Goal: Transaction & Acquisition: Purchase product/service

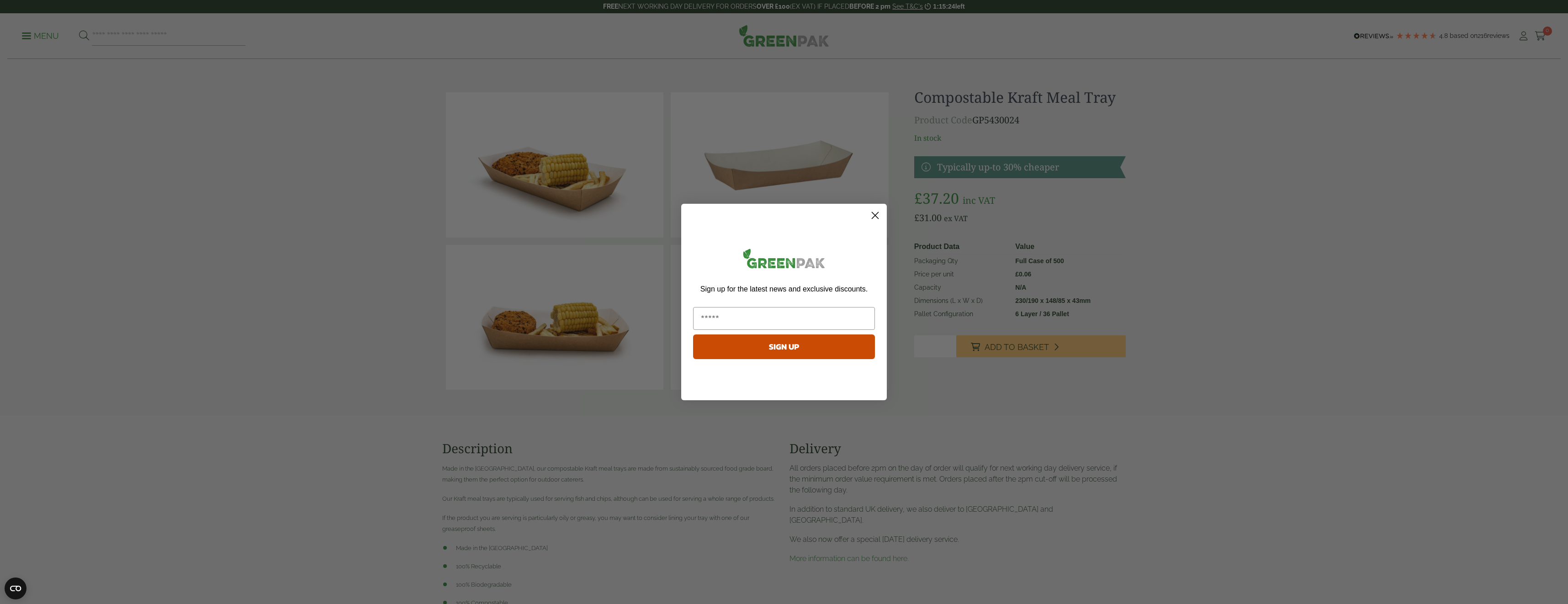
click at [877, 212] on circle "Close dialog" at bounding box center [875, 216] width 15 height 15
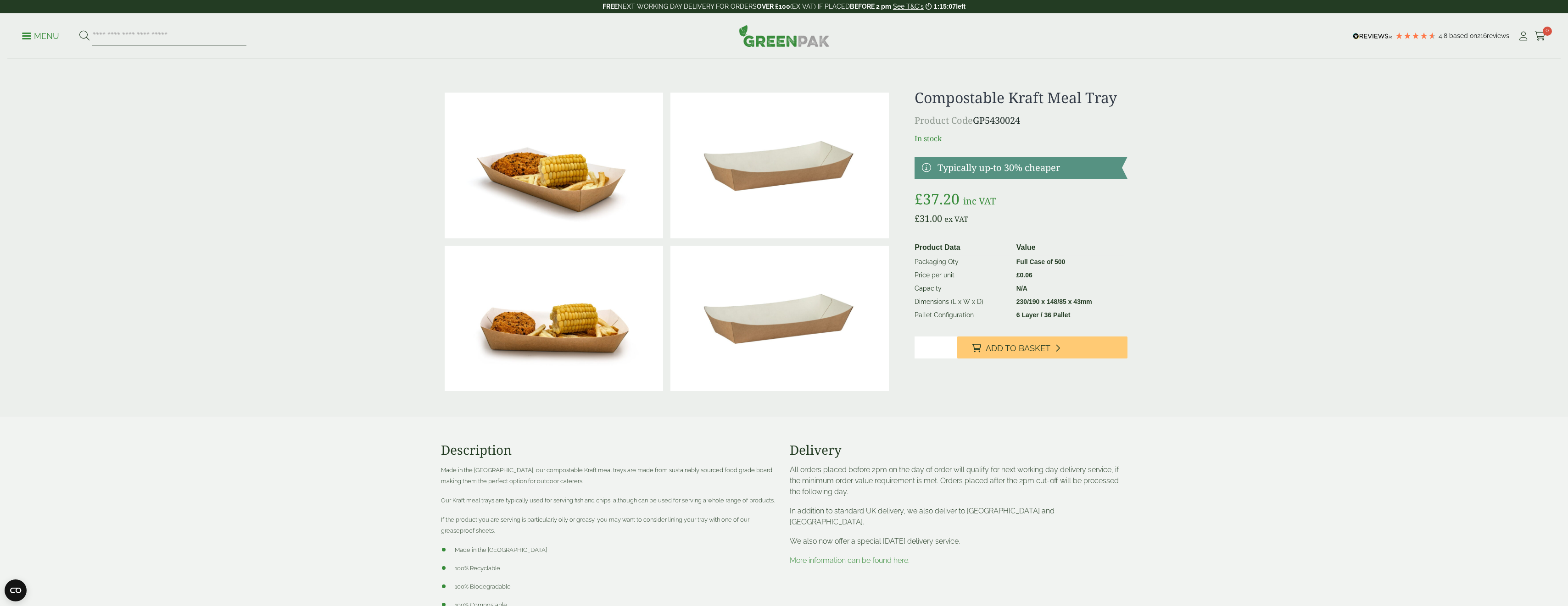
click at [940, 354] on input "number" at bounding box center [936, 348] width 43 height 22
type input "*"
click at [1039, 348] on span "Add to Basket" at bounding box center [1018, 348] width 65 height 10
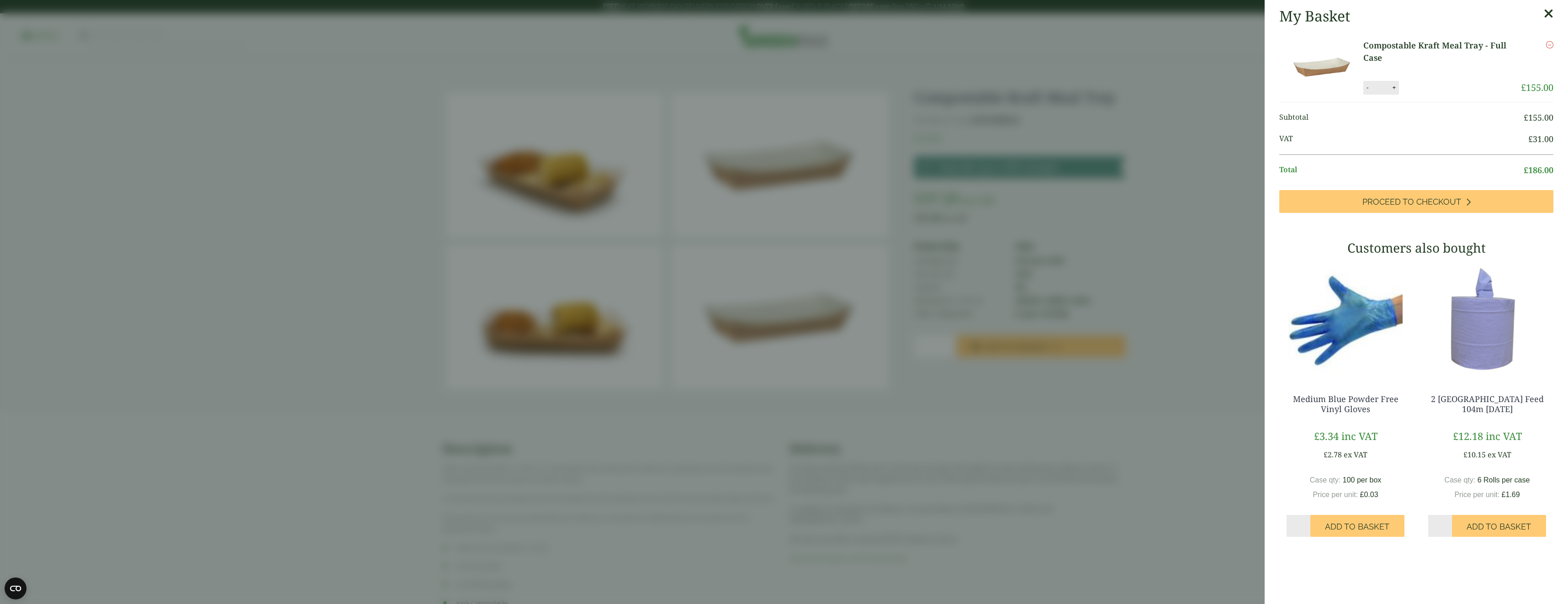
click at [1178, 202] on aside "My Basket Compostable Kraft Meal Tray - Full Case Compostable Kraft Meal Tray -…" at bounding box center [784, 302] width 1568 height 604
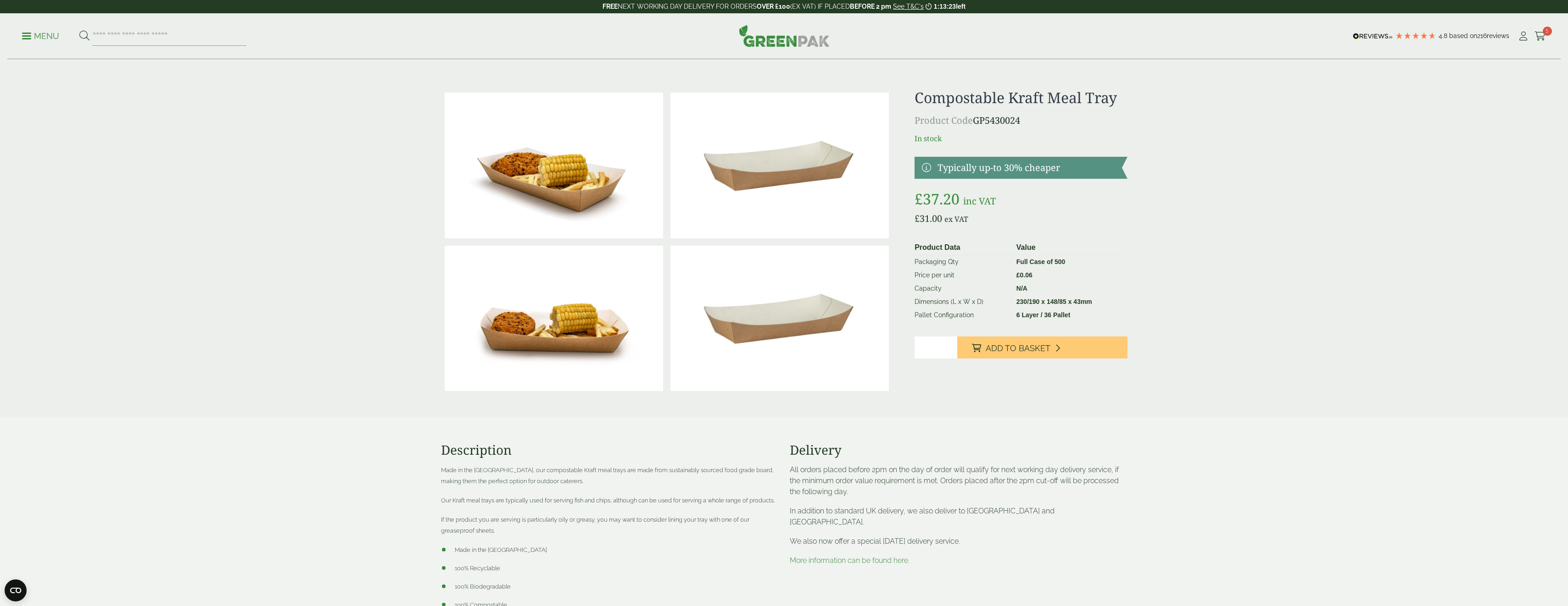
click at [929, 348] on input "*" at bounding box center [936, 348] width 43 height 22
type input "**"
click at [995, 350] on span "Add to Basket" at bounding box center [1018, 348] width 65 height 10
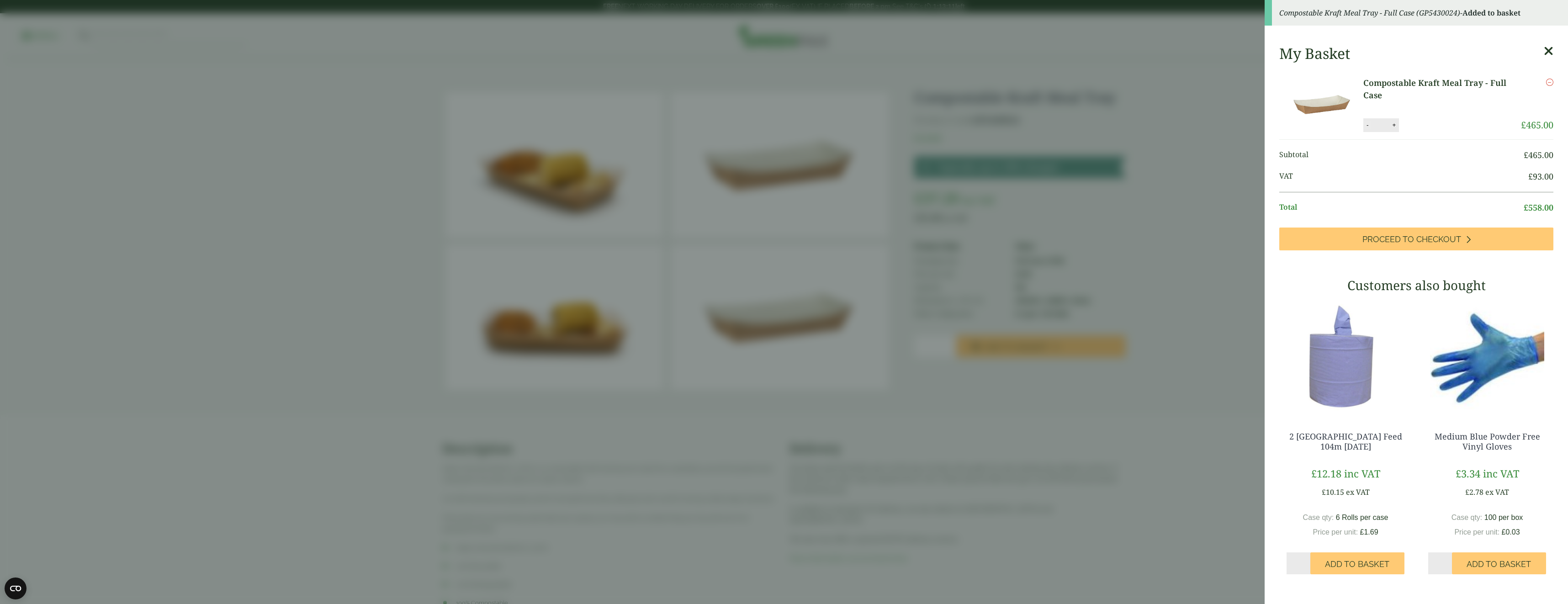
click at [1368, 125] on button "-" at bounding box center [1367, 125] width 7 height 8
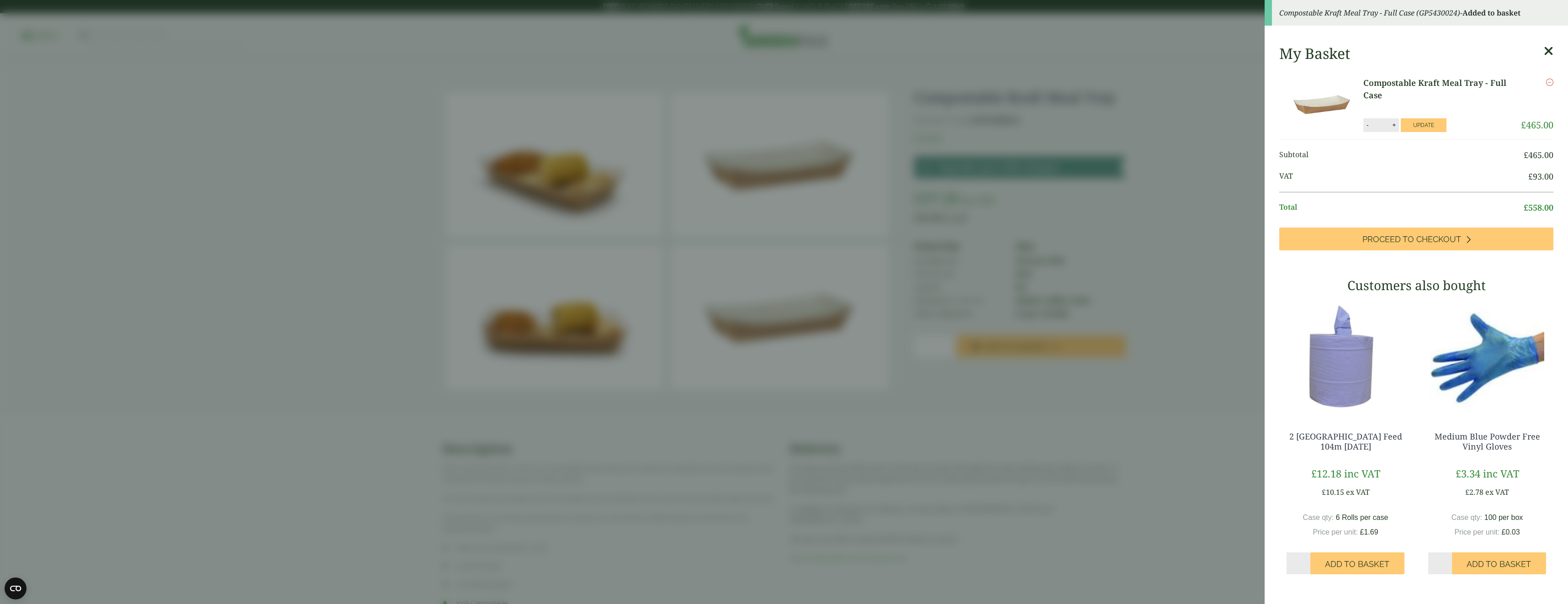
type input "**"
click at [1441, 124] on button "Update" at bounding box center [1423, 125] width 46 height 14
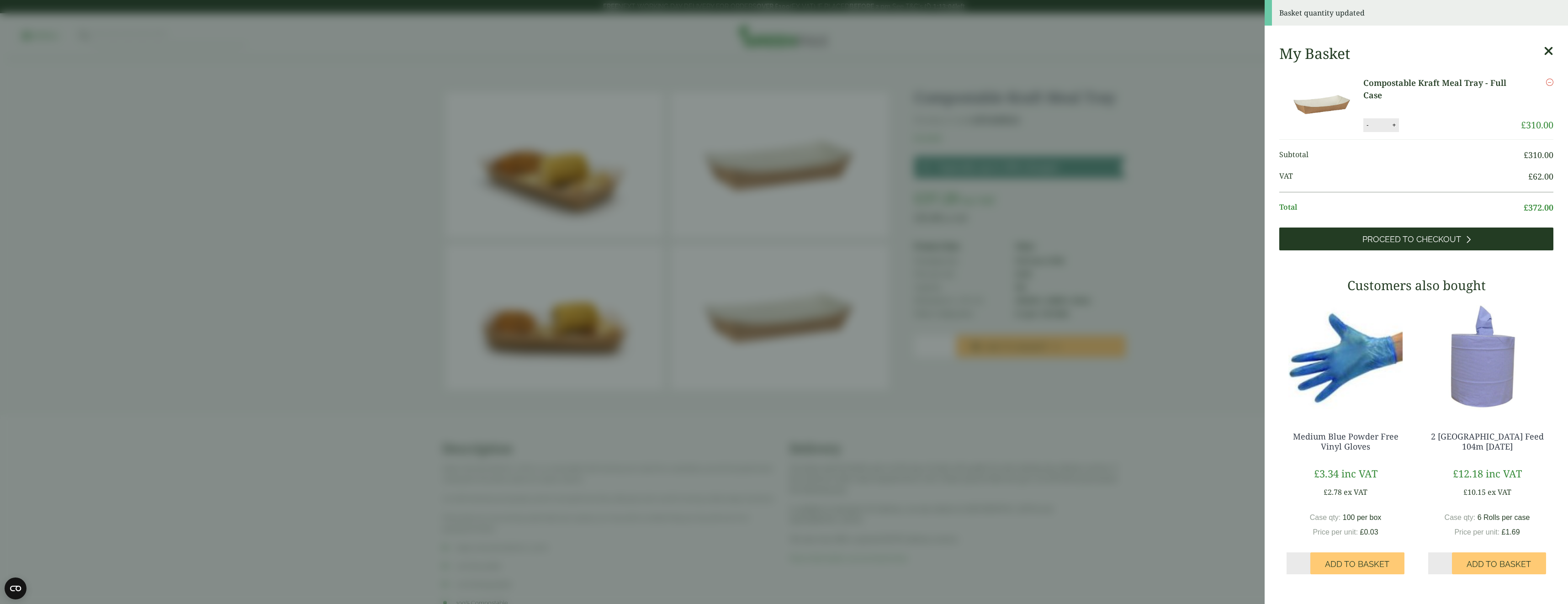
click at [1430, 236] on span "Proceed to Checkout" at bounding box center [1412, 239] width 99 height 10
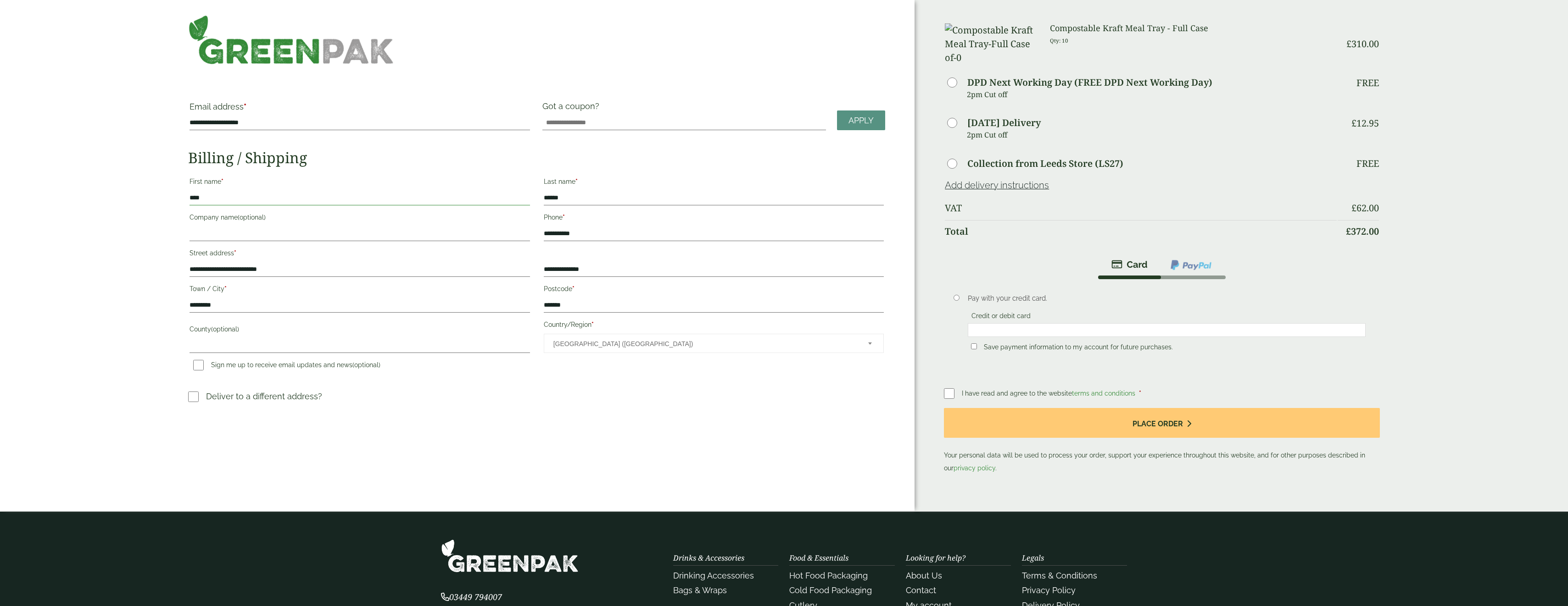
click at [239, 202] on input "****" at bounding box center [359, 198] width 340 height 15
click at [381, 164] on h2 "Billing / Shipping" at bounding box center [537, 158] width 697 height 18
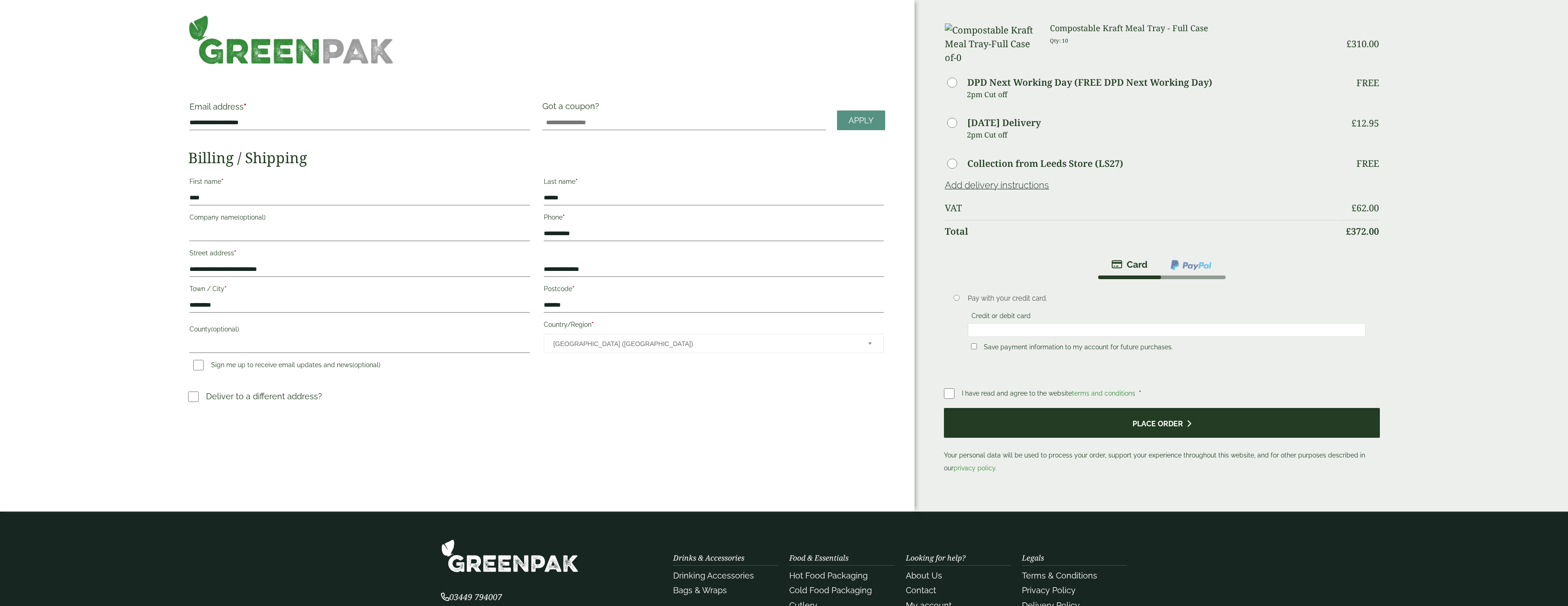
click at [970, 438] on button "Place order" at bounding box center [1161, 423] width 436 height 30
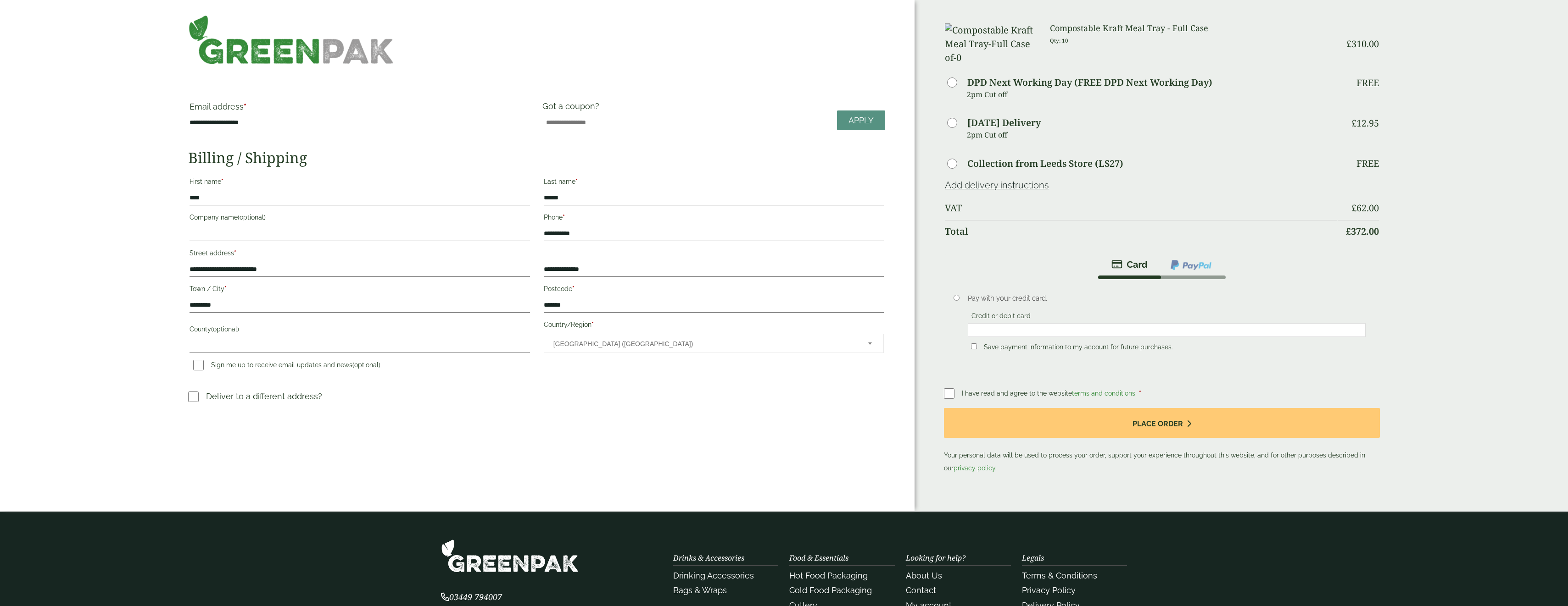
click at [1300, 355] on p "Save payment information to my account for future purchases." at bounding box center [1166, 347] width 398 height 16
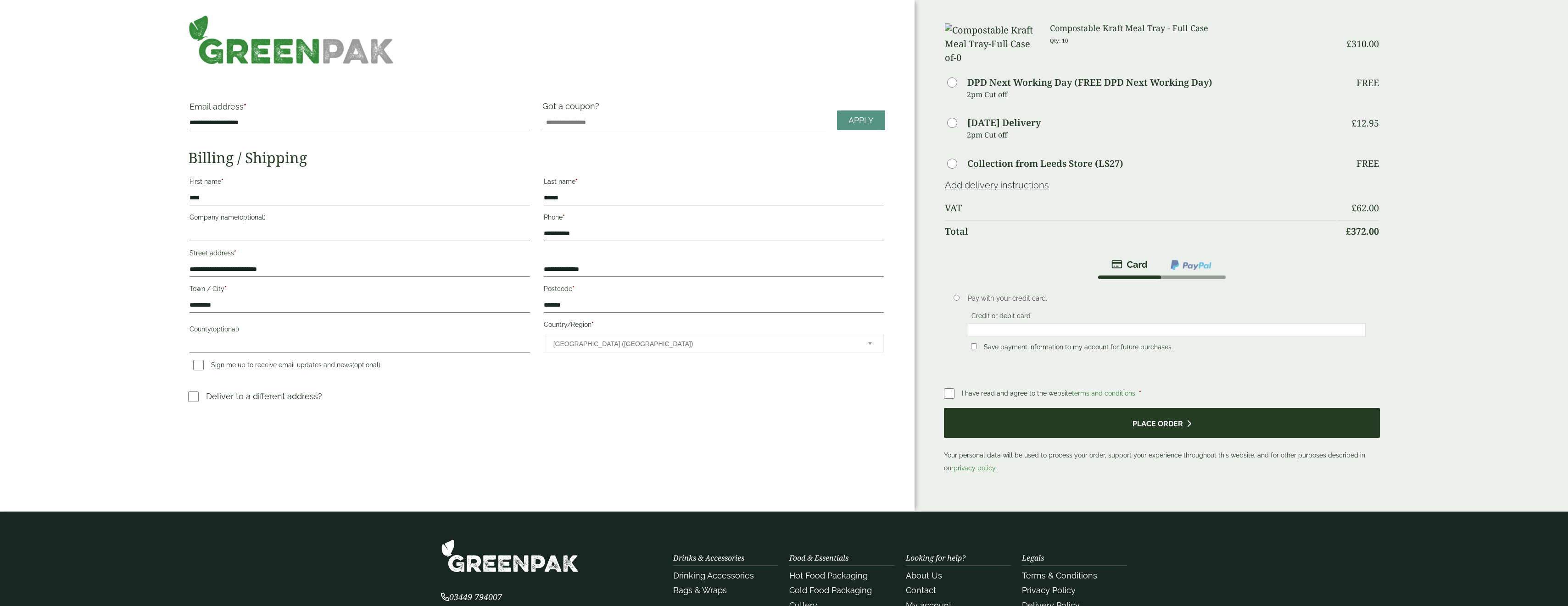
click at [1194, 438] on button "Place order" at bounding box center [1161, 423] width 436 height 30
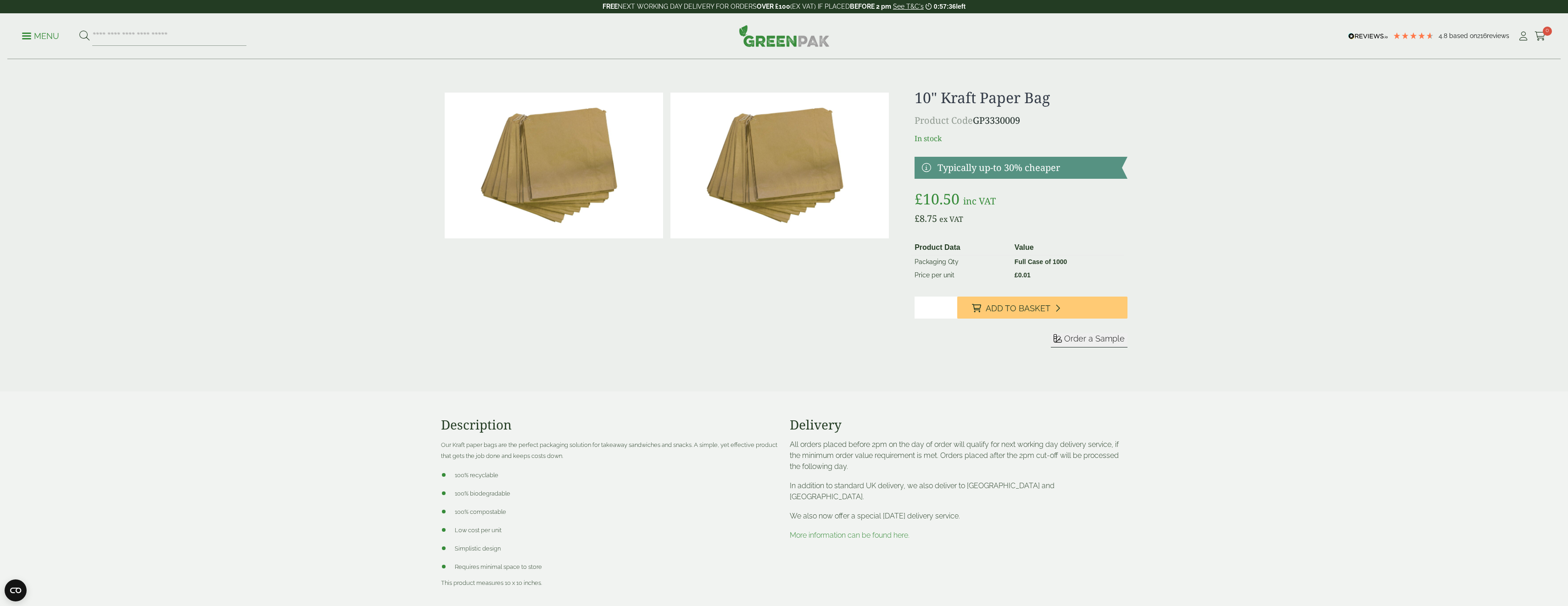
click at [46, 35] on p "Menu" at bounding box center [40, 36] width 37 height 11
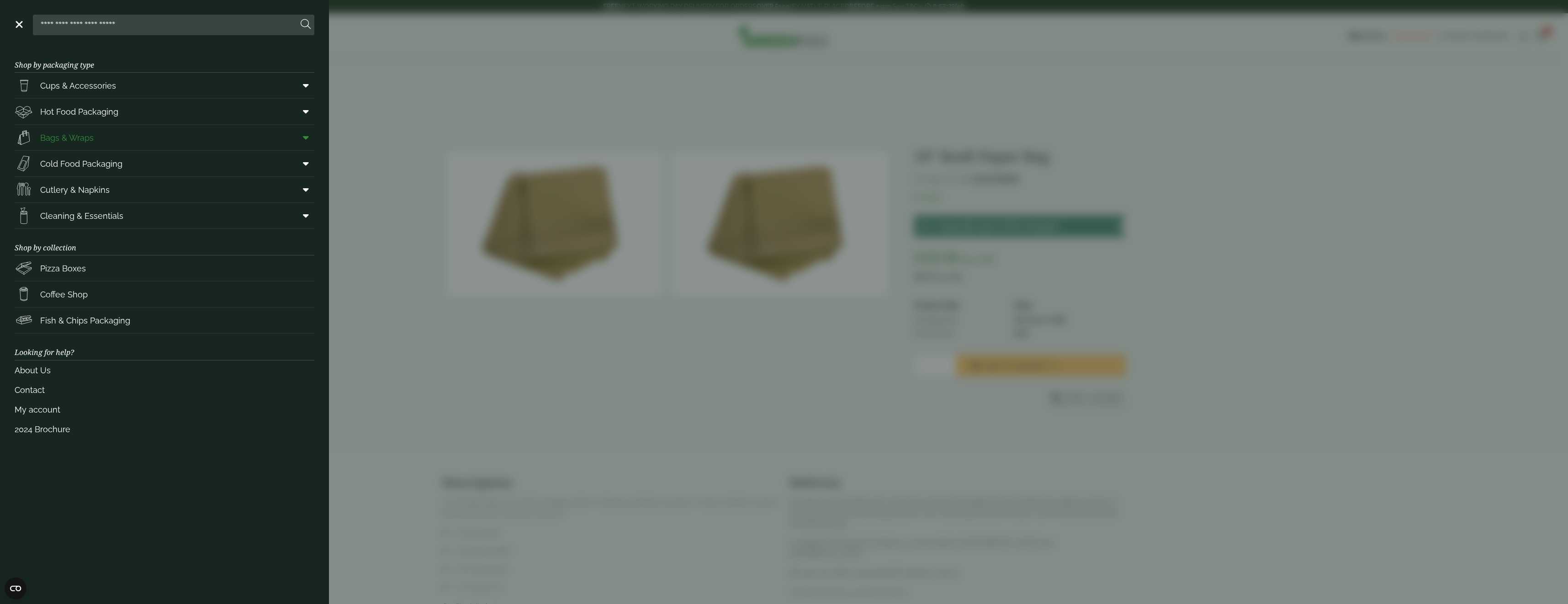
click at [87, 133] on span "Bags & Wraps" at bounding box center [67, 138] width 54 height 12
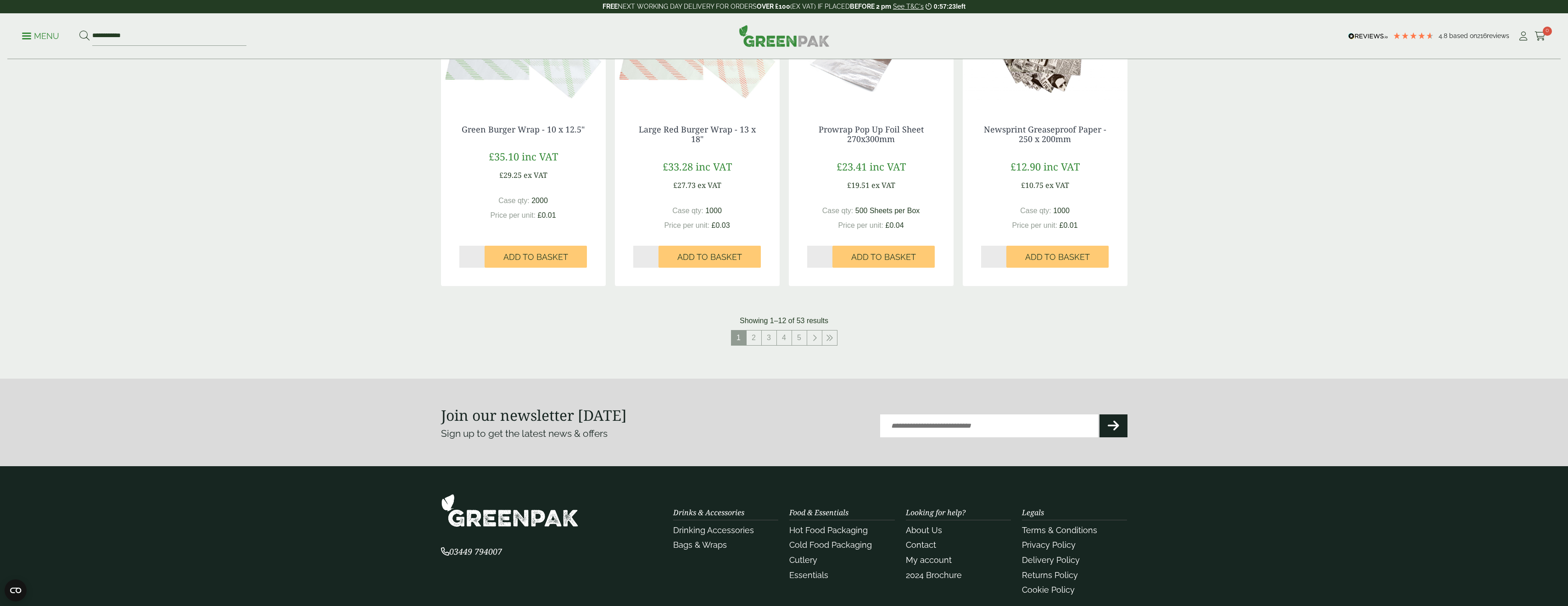
scroll to position [825, 0]
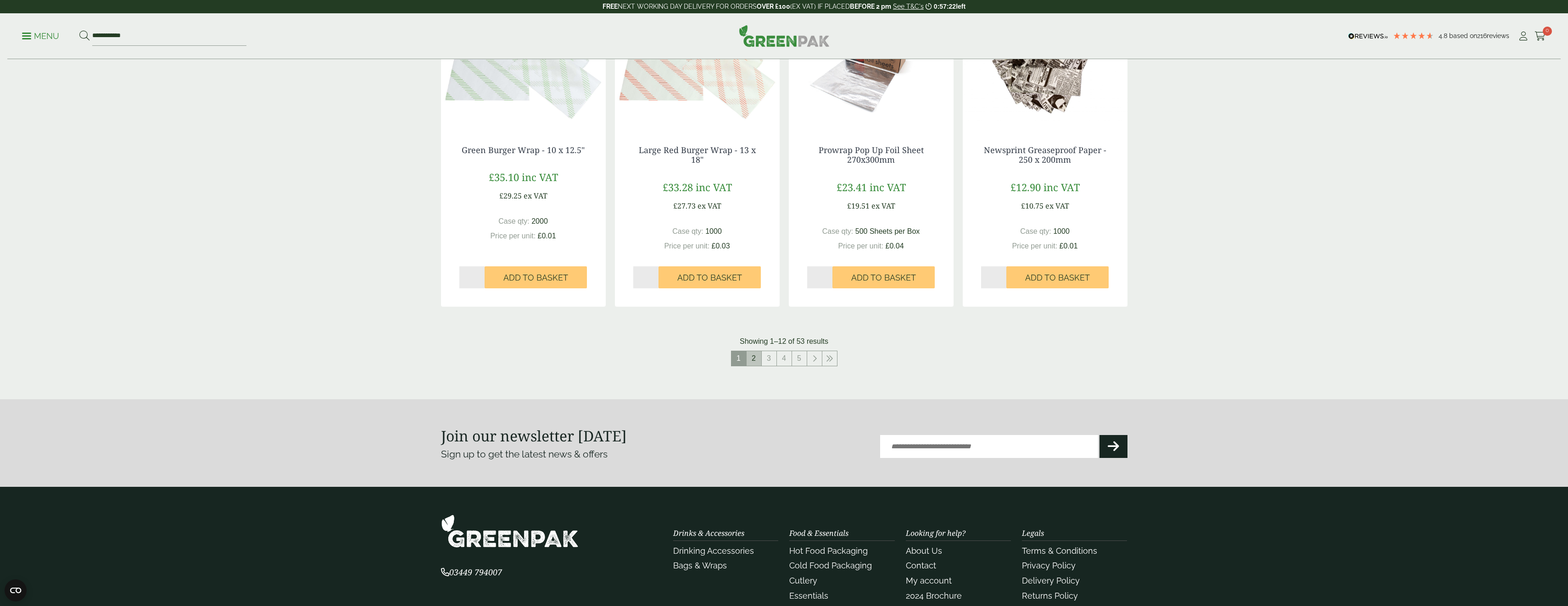
click at [754, 357] on link "2" at bounding box center [754, 359] width 15 height 15
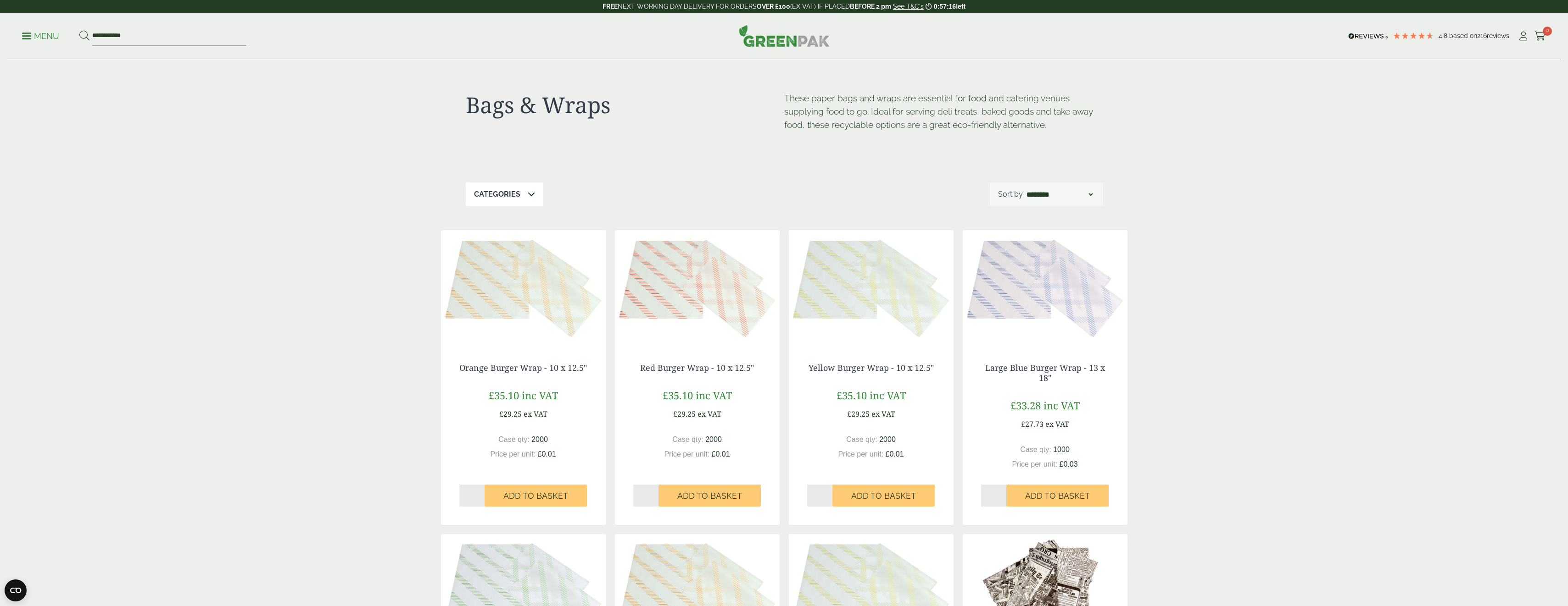
click at [25, 36] on link "Menu" at bounding box center [40, 35] width 37 height 9
